Goal: Task Accomplishment & Management: Manage account settings

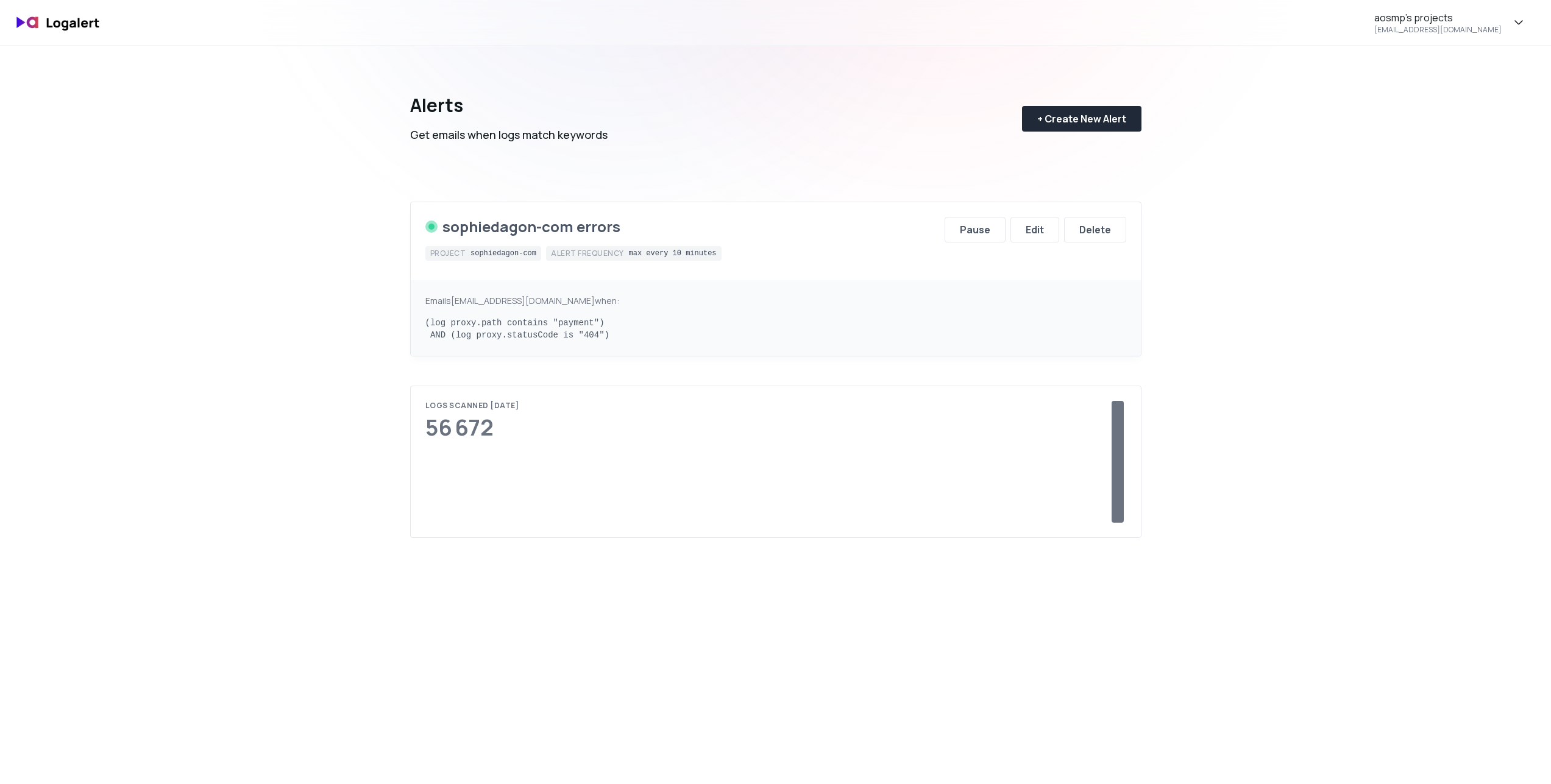
click at [1277, 208] on div "aosmp's projects [EMAIL_ADDRESS][DOMAIN_NAME] Alerts Get emails when logs match…" at bounding box center [776, 640] width 1551 height 1281
click at [1502, 17] on div "aosmp's projects [EMAIL_ADDRESS][DOMAIN_NAME]" at bounding box center [1450, 22] width 182 height 35
click at [1458, 114] on div "Subscription" at bounding box center [1449, 114] width 181 height 29
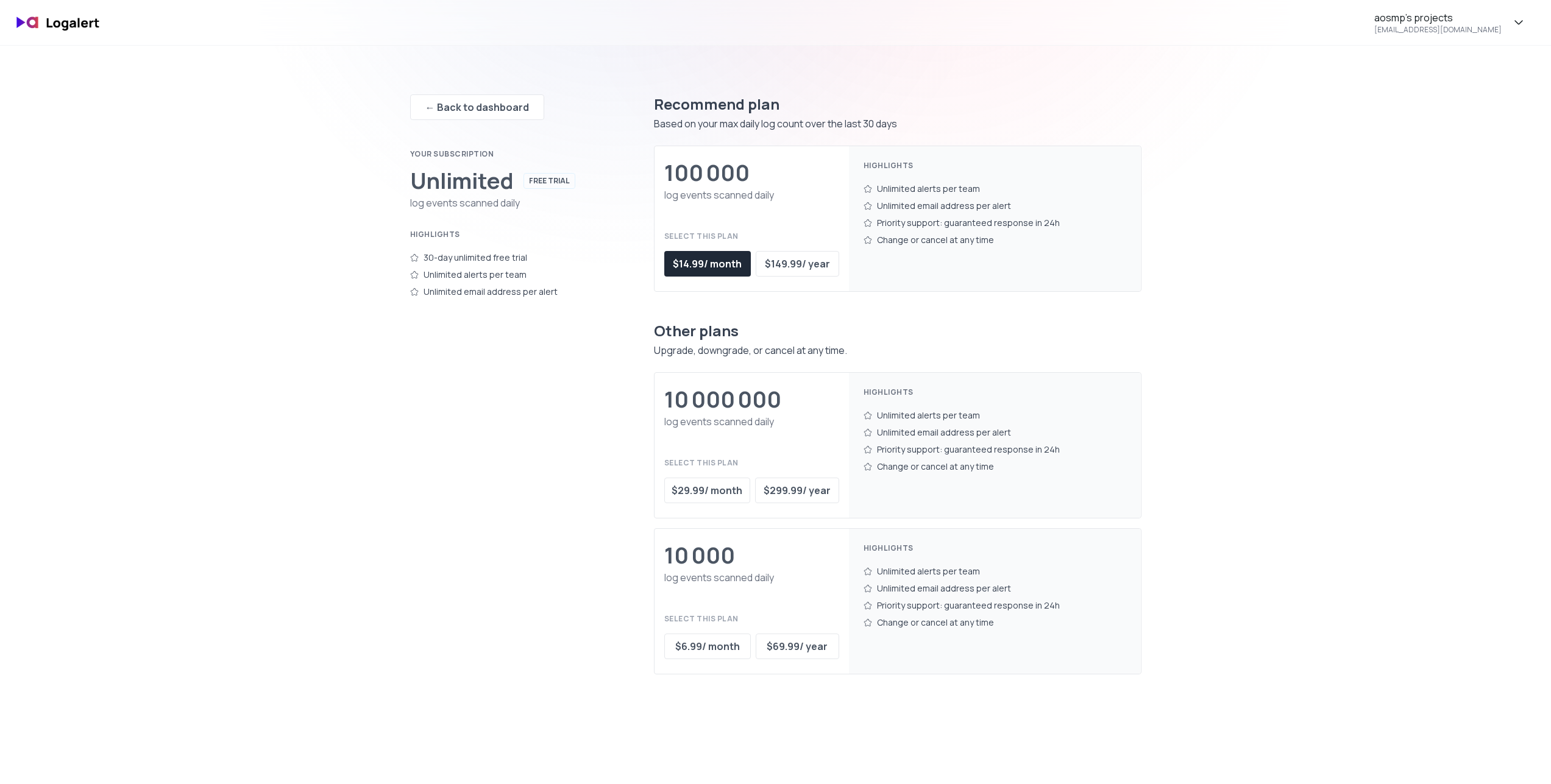
click at [60, 28] on img at bounding box center [58, 22] width 97 height 28
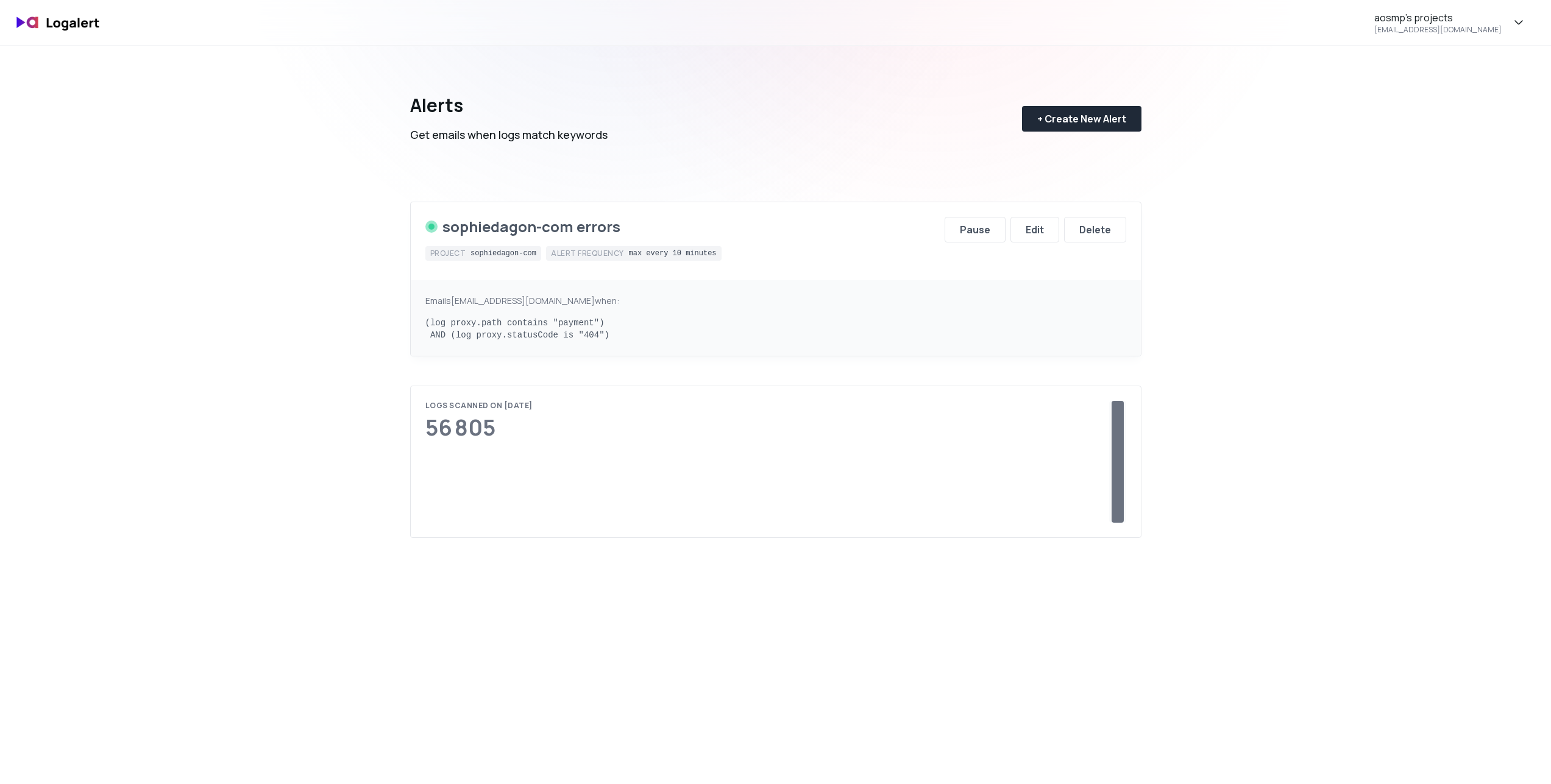
click at [1118, 478] on div at bounding box center [1118, 462] width 12 height 122
click at [1030, 228] on div "Edit" at bounding box center [1034, 230] width 18 height 15
